Goal: Check status: Check status

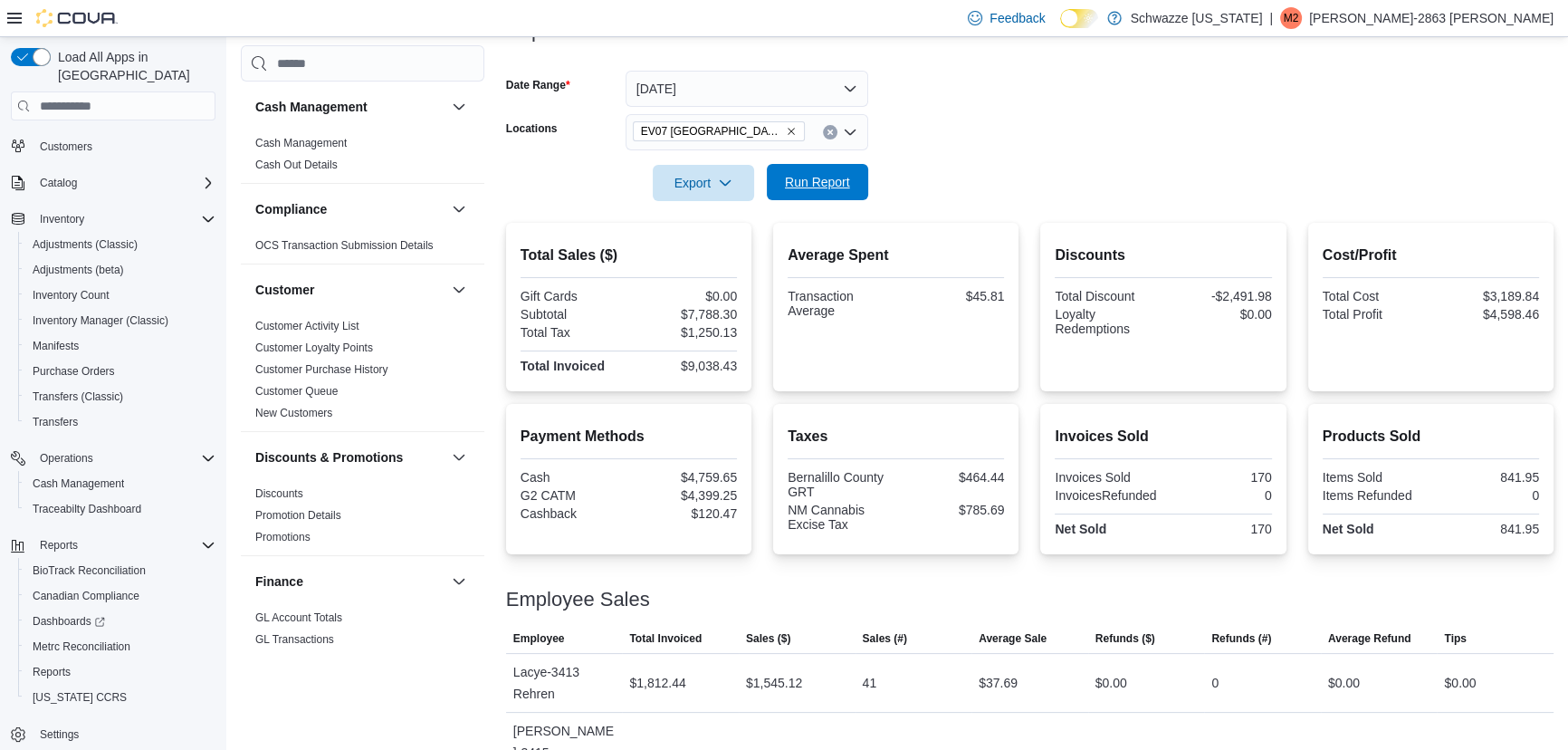
scroll to position [245, 0]
click at [817, 189] on span "Run Report" at bounding box center [818, 183] width 65 height 18
click at [978, 190] on form "Date Range [DATE] Locations [GEOGRAPHIC_DATA] [GEOGRAPHIC_DATA] Export Run Repo…" at bounding box center [1030, 126] width 1048 height 152
click at [973, 160] on div at bounding box center [1030, 159] width 1048 height 14
click at [971, 163] on div at bounding box center [1030, 159] width 1048 height 14
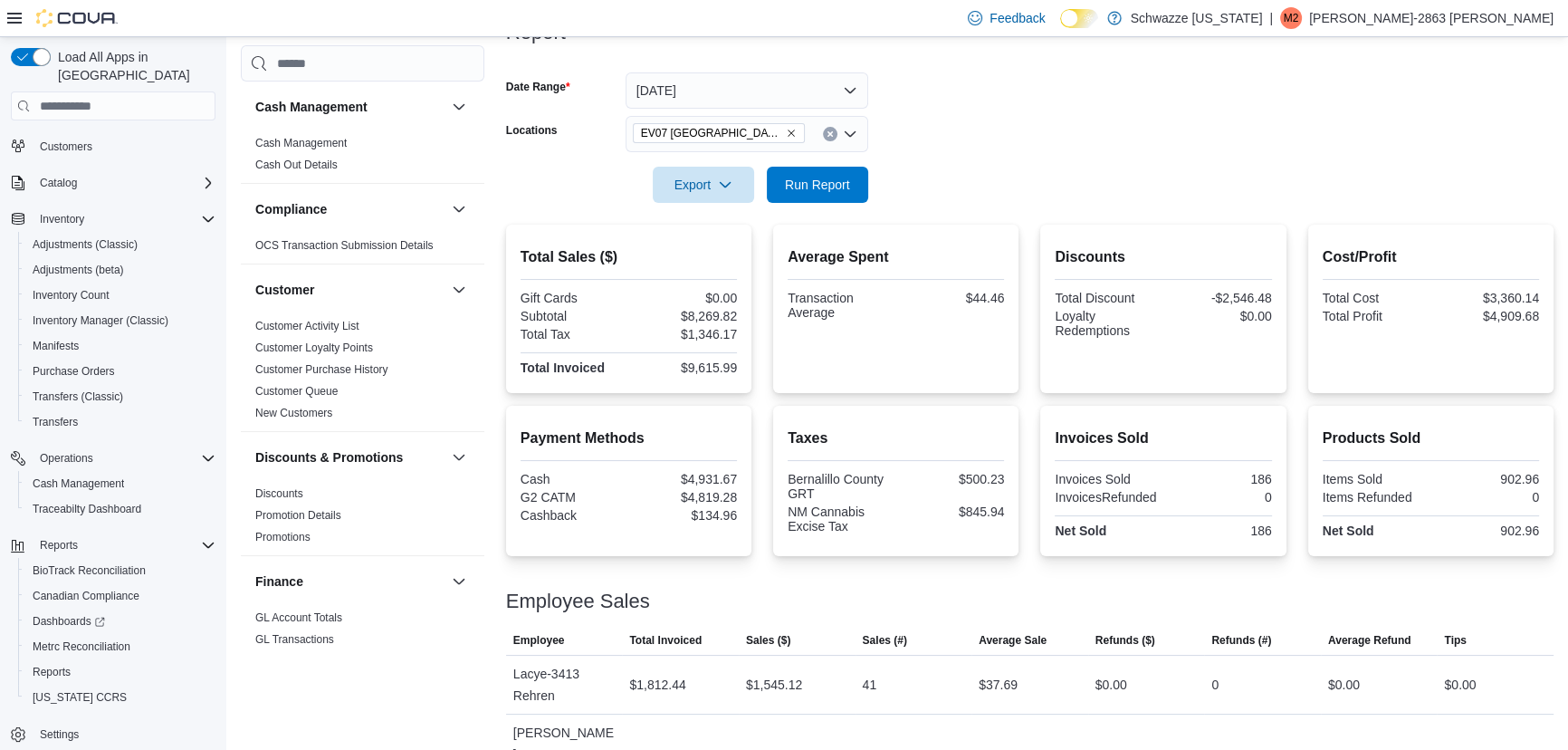
click at [975, 157] on div at bounding box center [1030, 159] width 1048 height 14
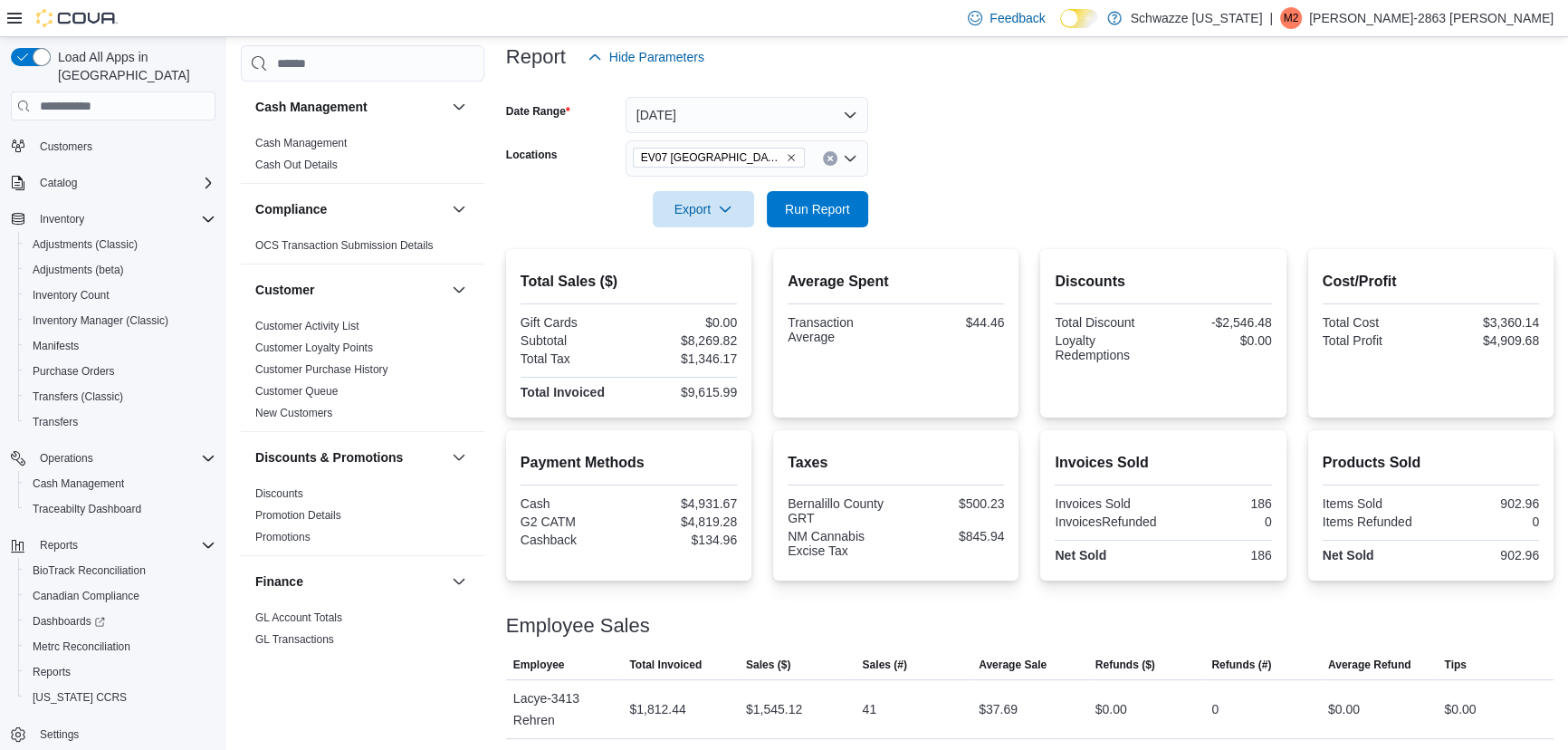
scroll to position [205, 0]
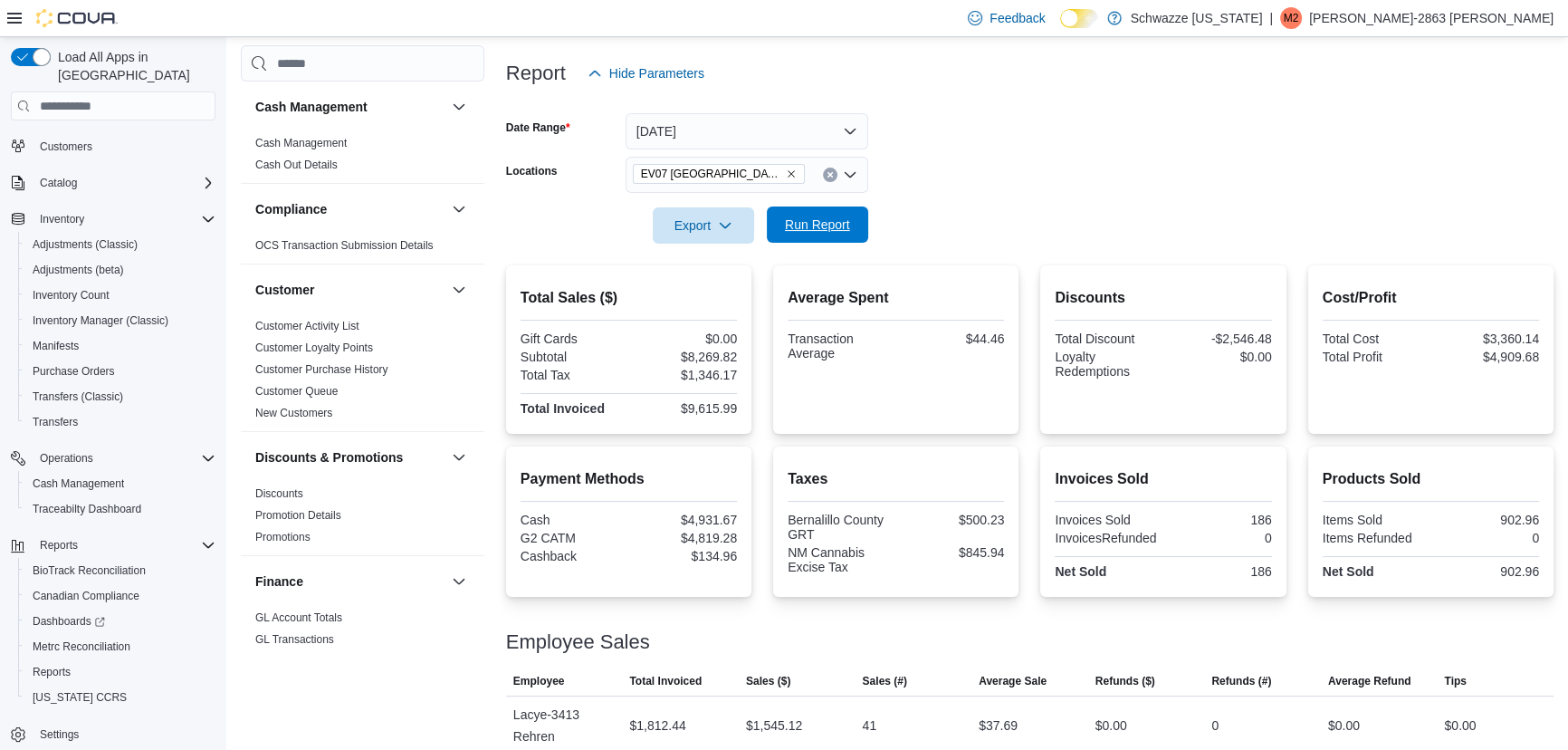
click at [820, 228] on span "Run Report" at bounding box center [818, 224] width 65 height 18
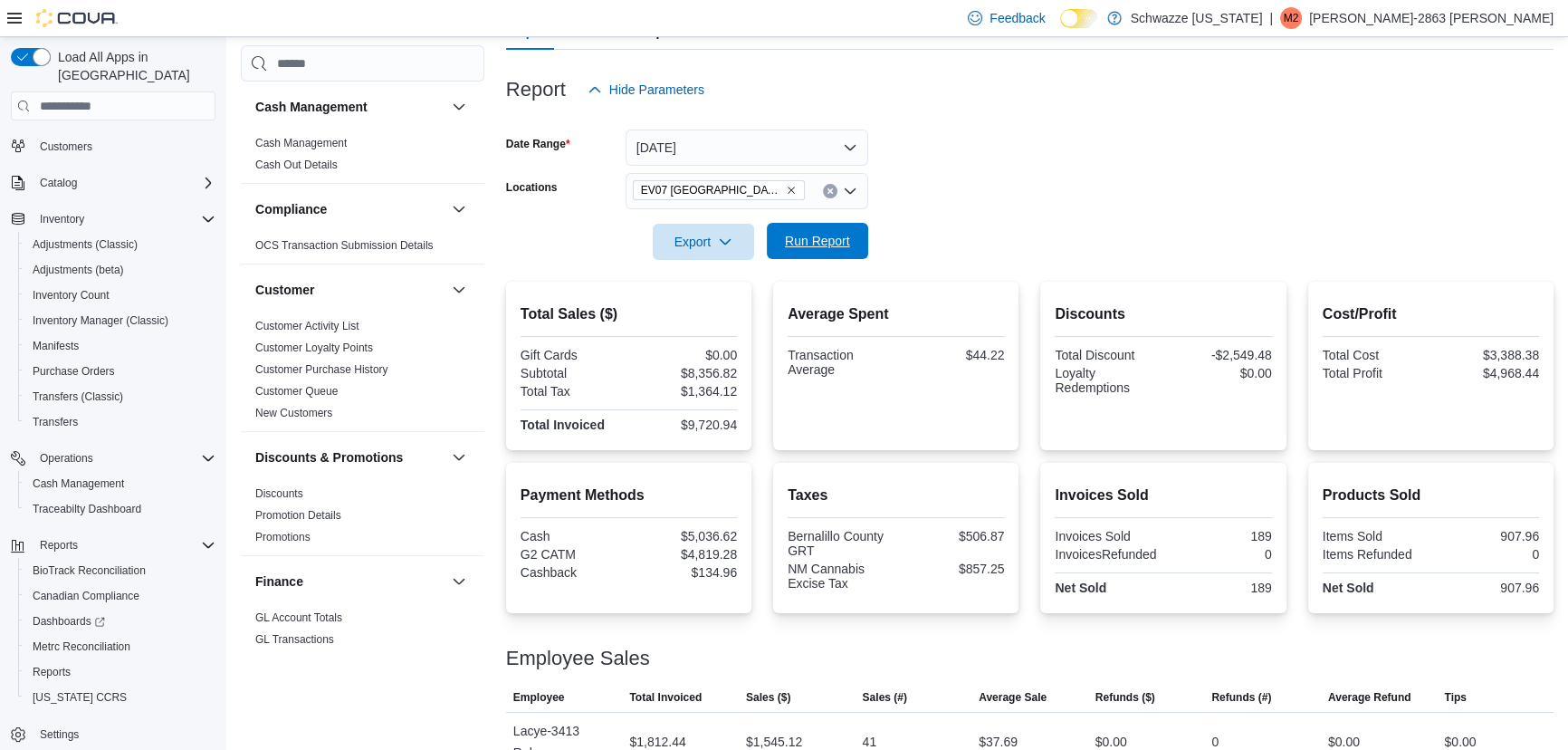
scroll to position [184, 0]
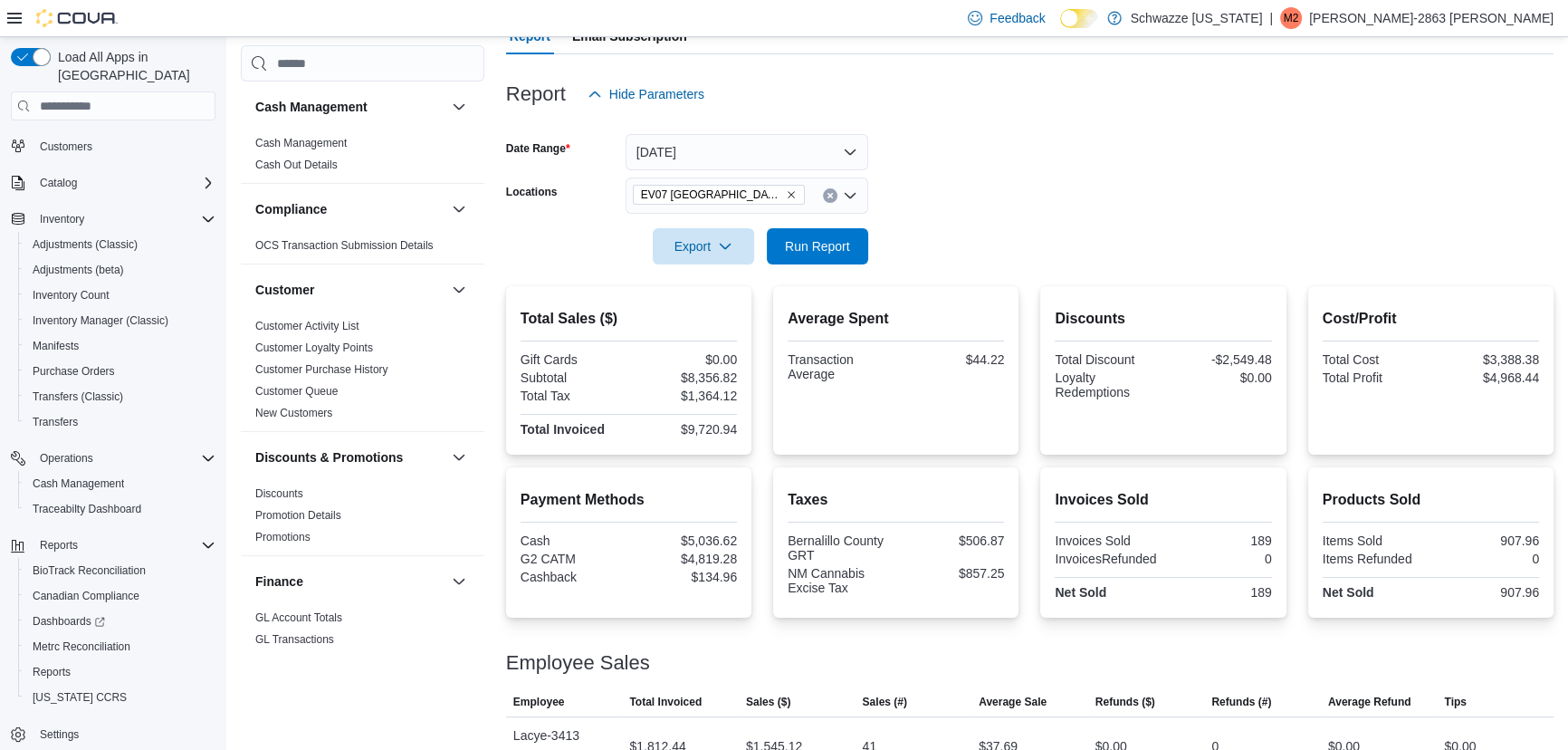
click at [931, 216] on div at bounding box center [1030, 220] width 1048 height 14
click at [928, 193] on form "Date Range [DATE] Locations [GEOGRAPHIC_DATA] [GEOGRAPHIC_DATA] Export Run Repo…" at bounding box center [1030, 188] width 1048 height 152
drag, startPoint x: 999, startPoint y: 211, endPoint x: 991, endPoint y: 194, distance: 18.8
click at [998, 211] on form "Date Range [DATE] Locations [GEOGRAPHIC_DATA] [GEOGRAPHIC_DATA] Export Run Repo…" at bounding box center [1030, 188] width 1048 height 152
click at [982, 175] on form "Date Range [DATE] Locations [GEOGRAPHIC_DATA] [GEOGRAPHIC_DATA] Export Run Repo…" at bounding box center [1030, 188] width 1048 height 152
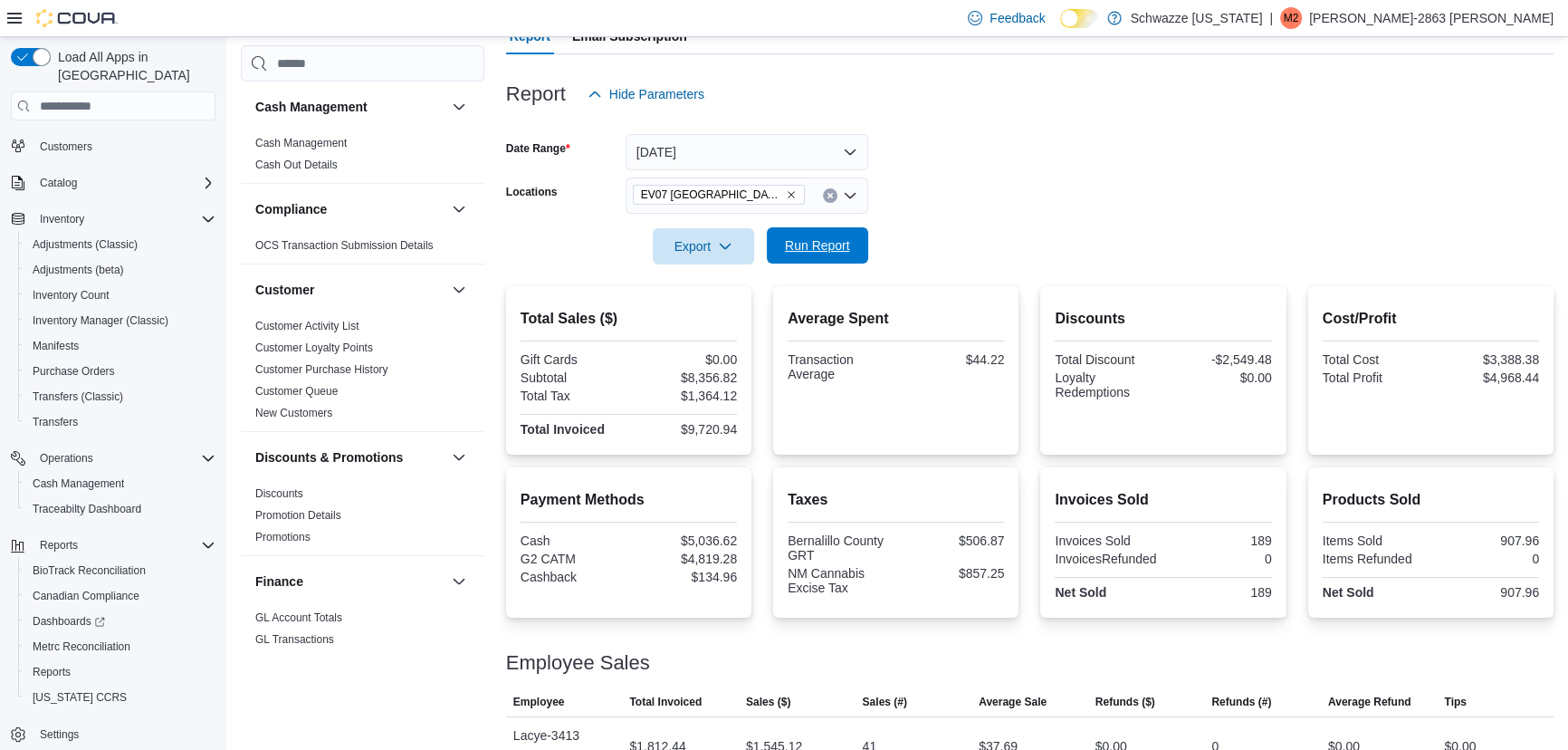
click at [809, 243] on span "Run Report" at bounding box center [818, 245] width 65 height 18
click at [949, 271] on div at bounding box center [1030, 275] width 1048 height 22
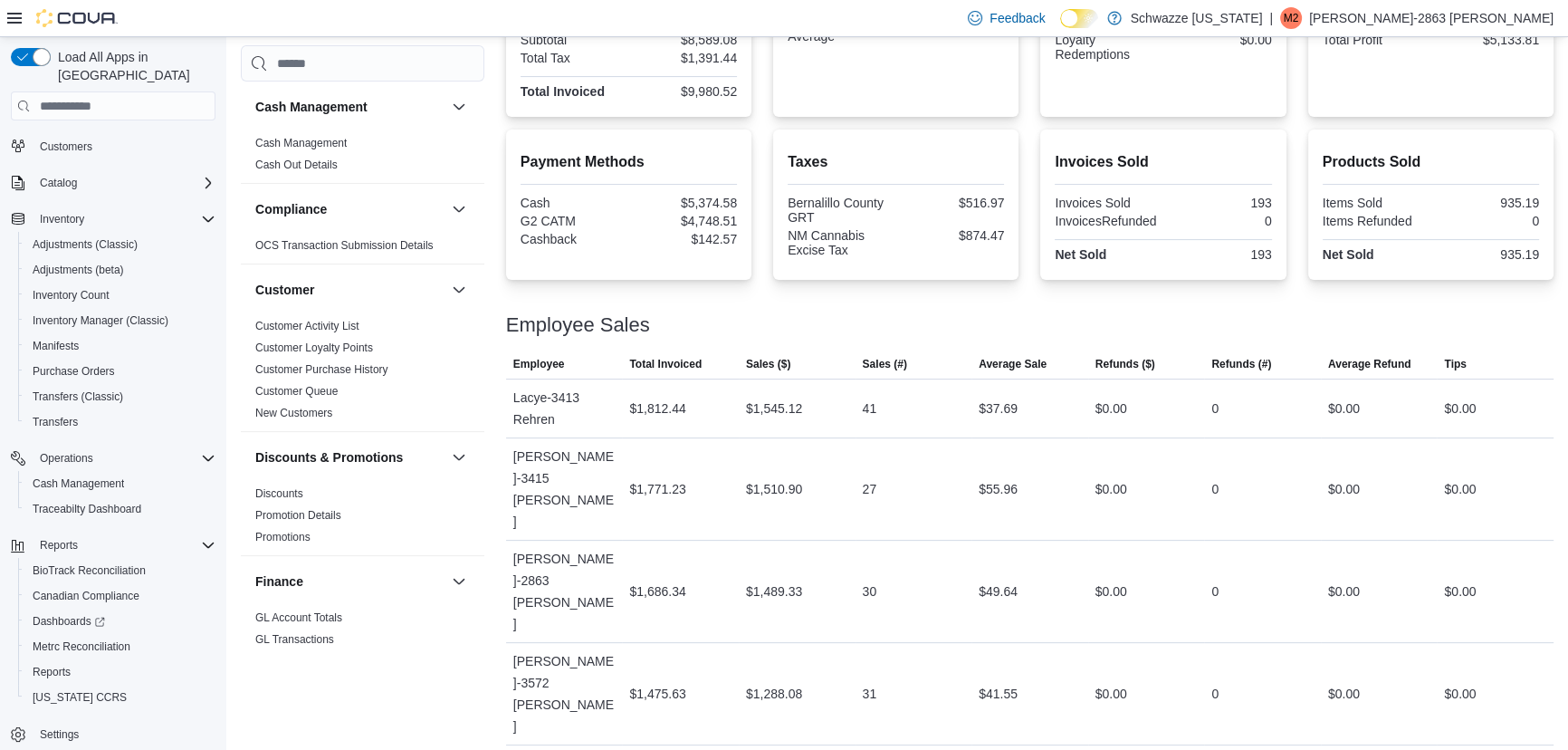
scroll to position [555, 0]
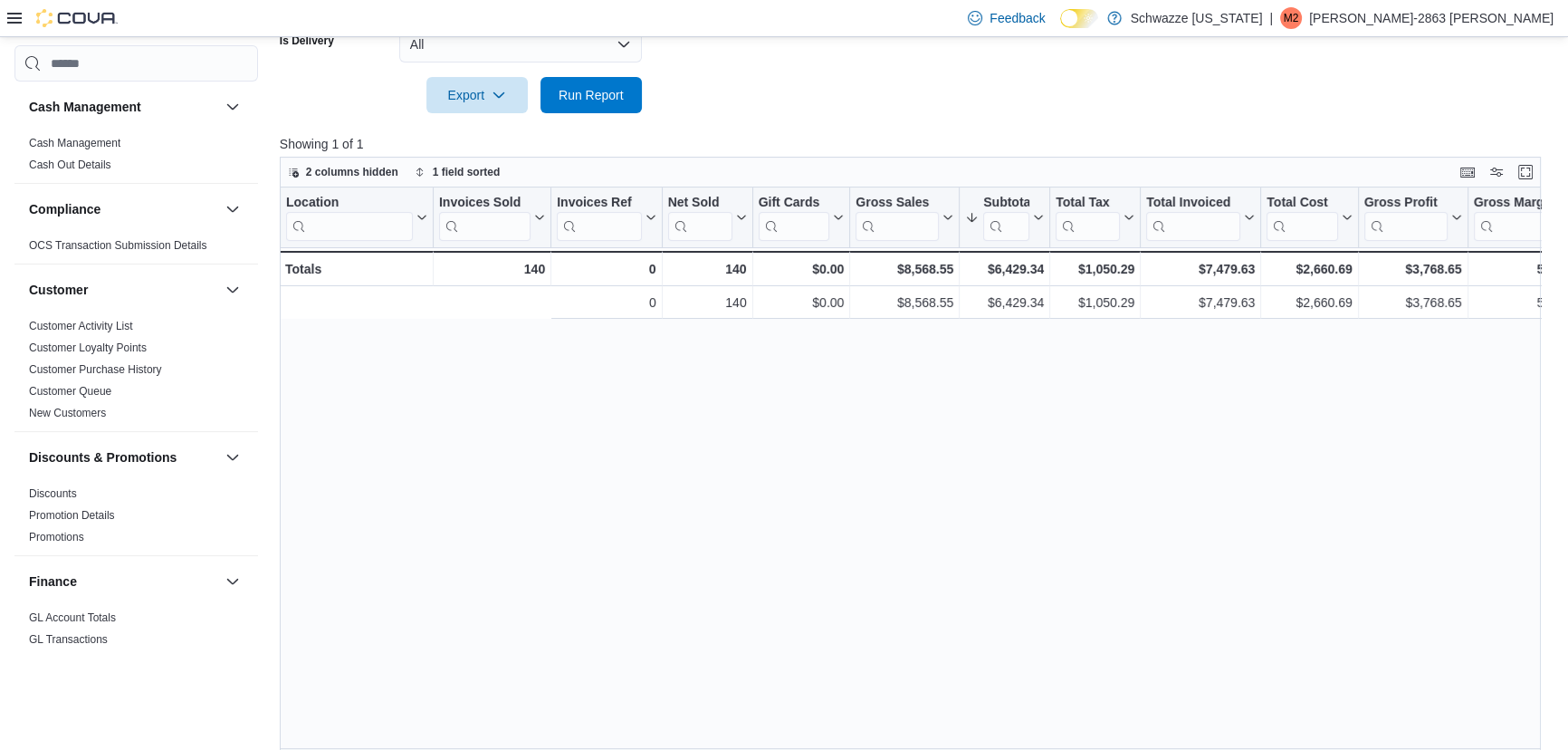
scroll to position [0, 382]
